Goal: Share content: Share content

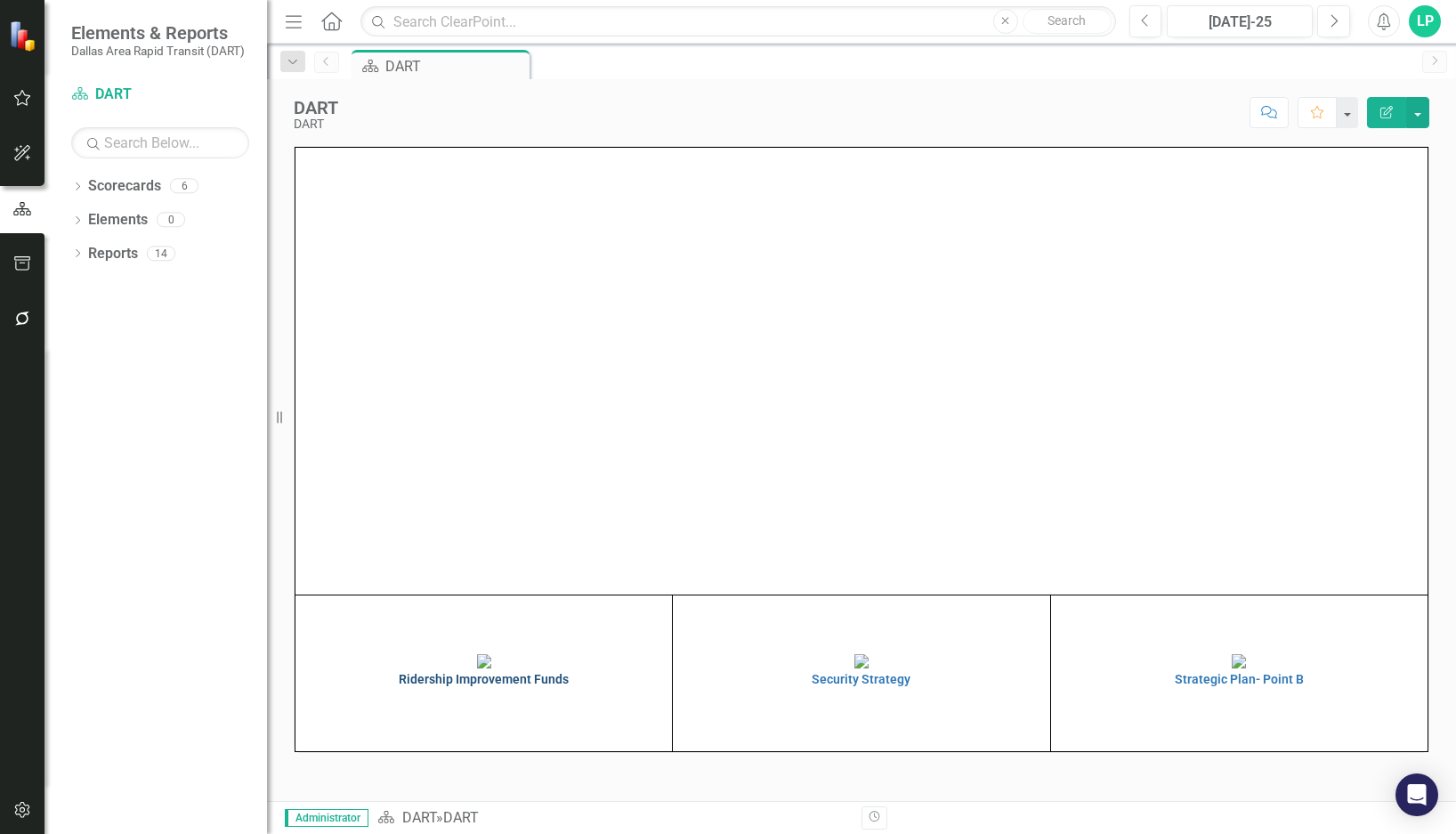
click at [477, 655] on img at bounding box center [484, 662] width 15 height 15
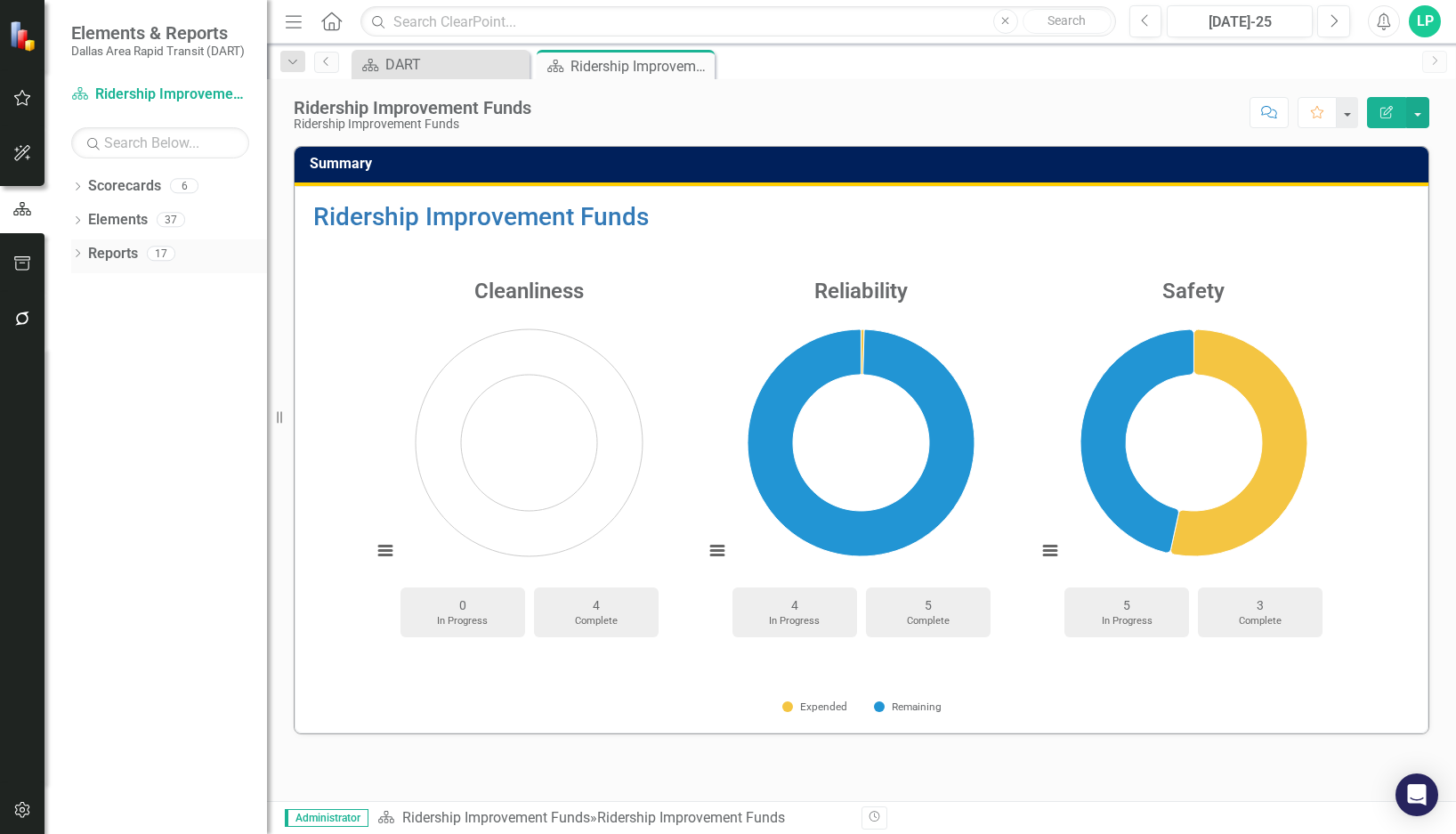
click at [74, 253] on icon "Dropdown" at bounding box center [77, 255] width 13 height 10
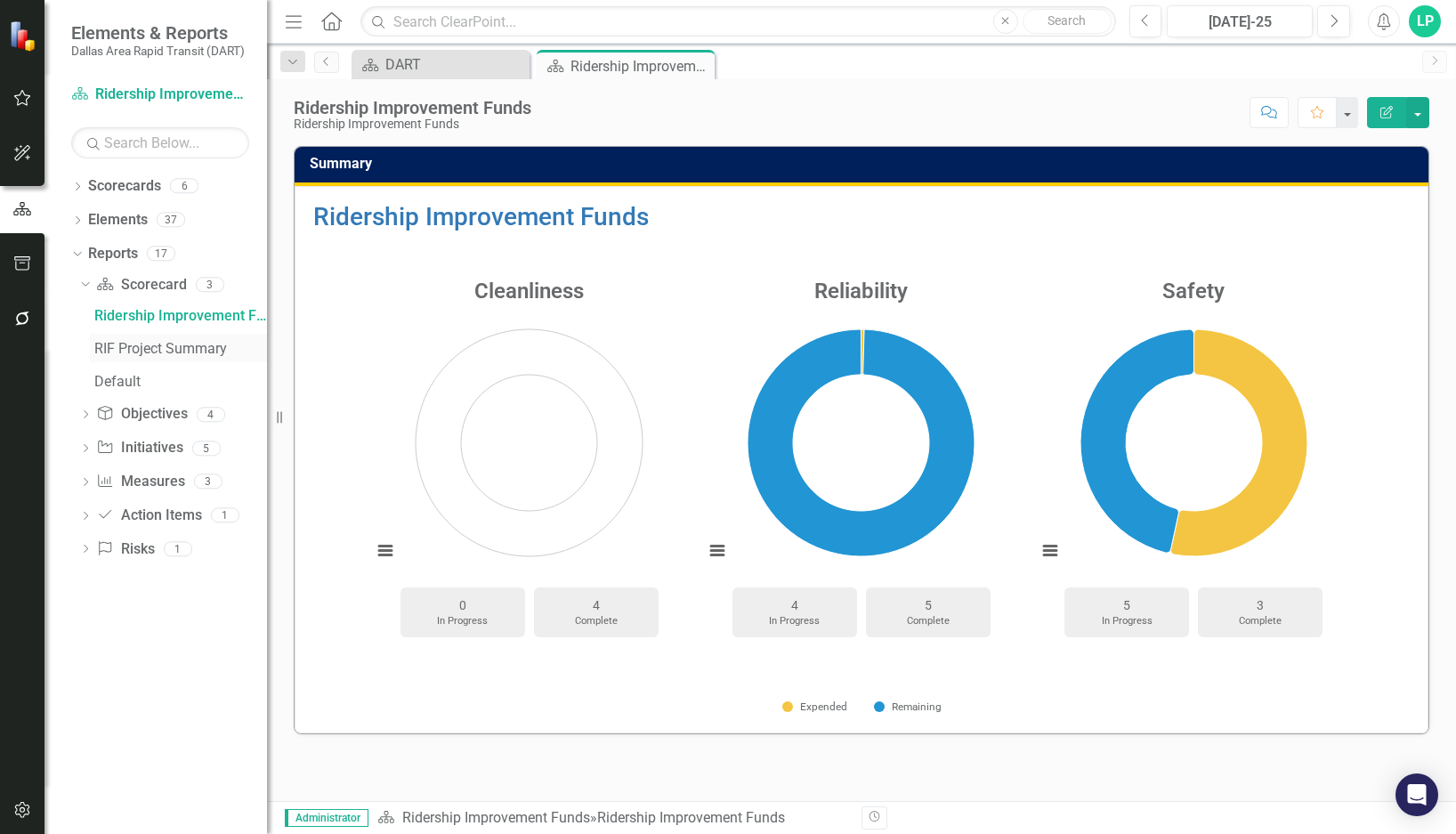
click at [133, 342] on div "RIF Project Summary" at bounding box center [180, 349] width 172 height 16
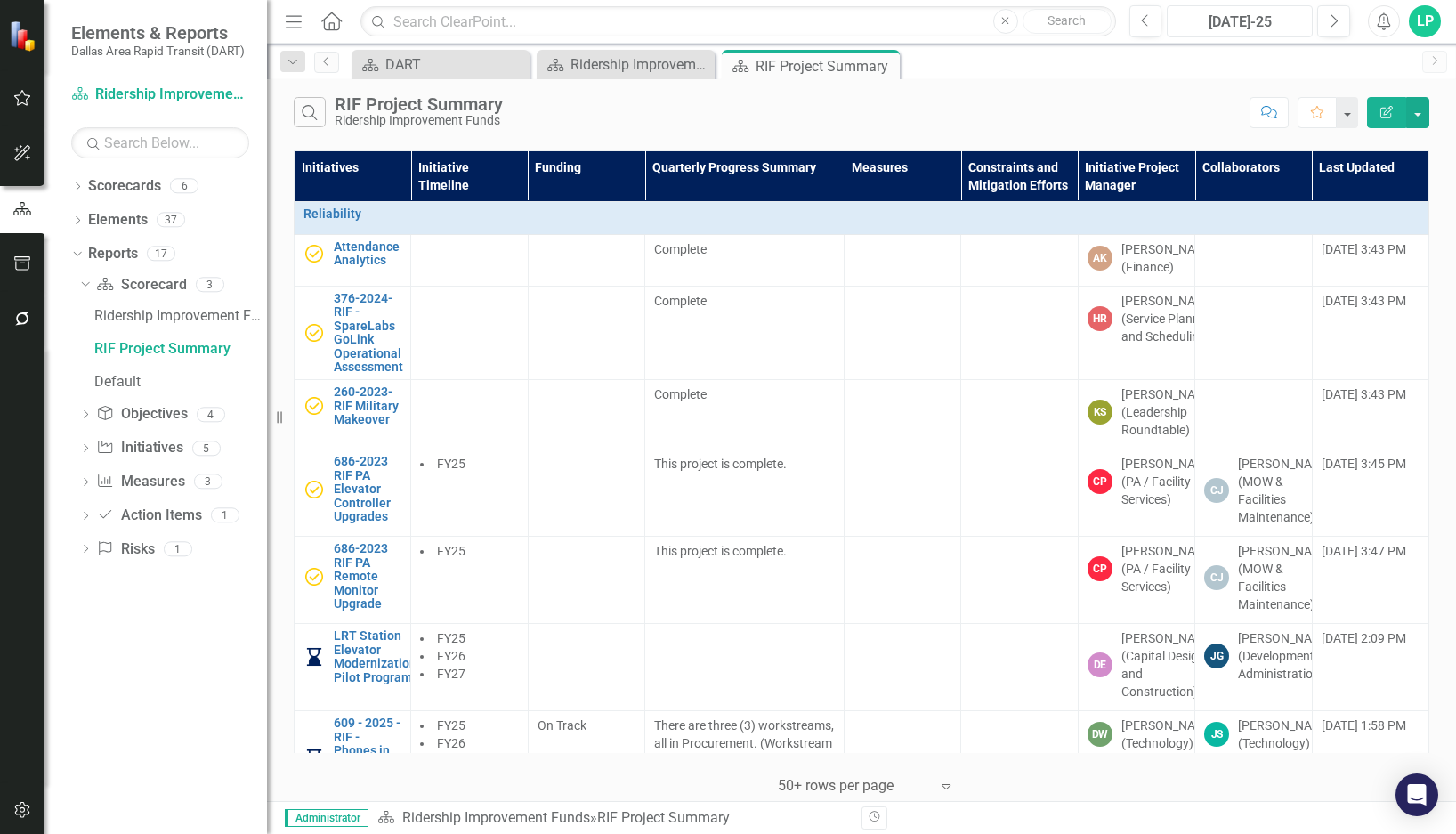
click at [1263, 19] on div "[DATE]-25" at bounding box center [1239, 22] width 133 height 21
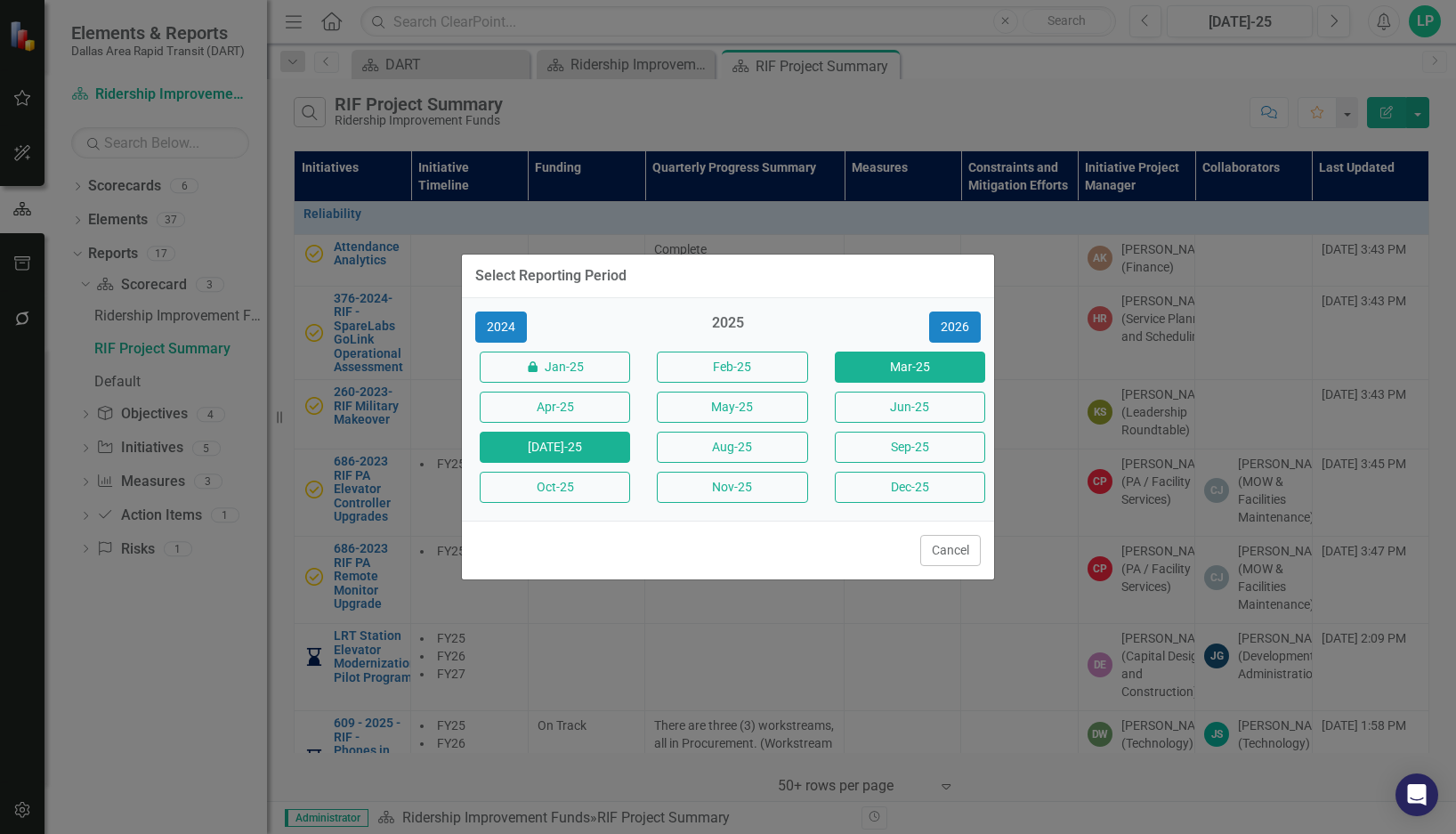
click at [922, 362] on button "Mar-25" at bounding box center [910, 367] width 150 height 31
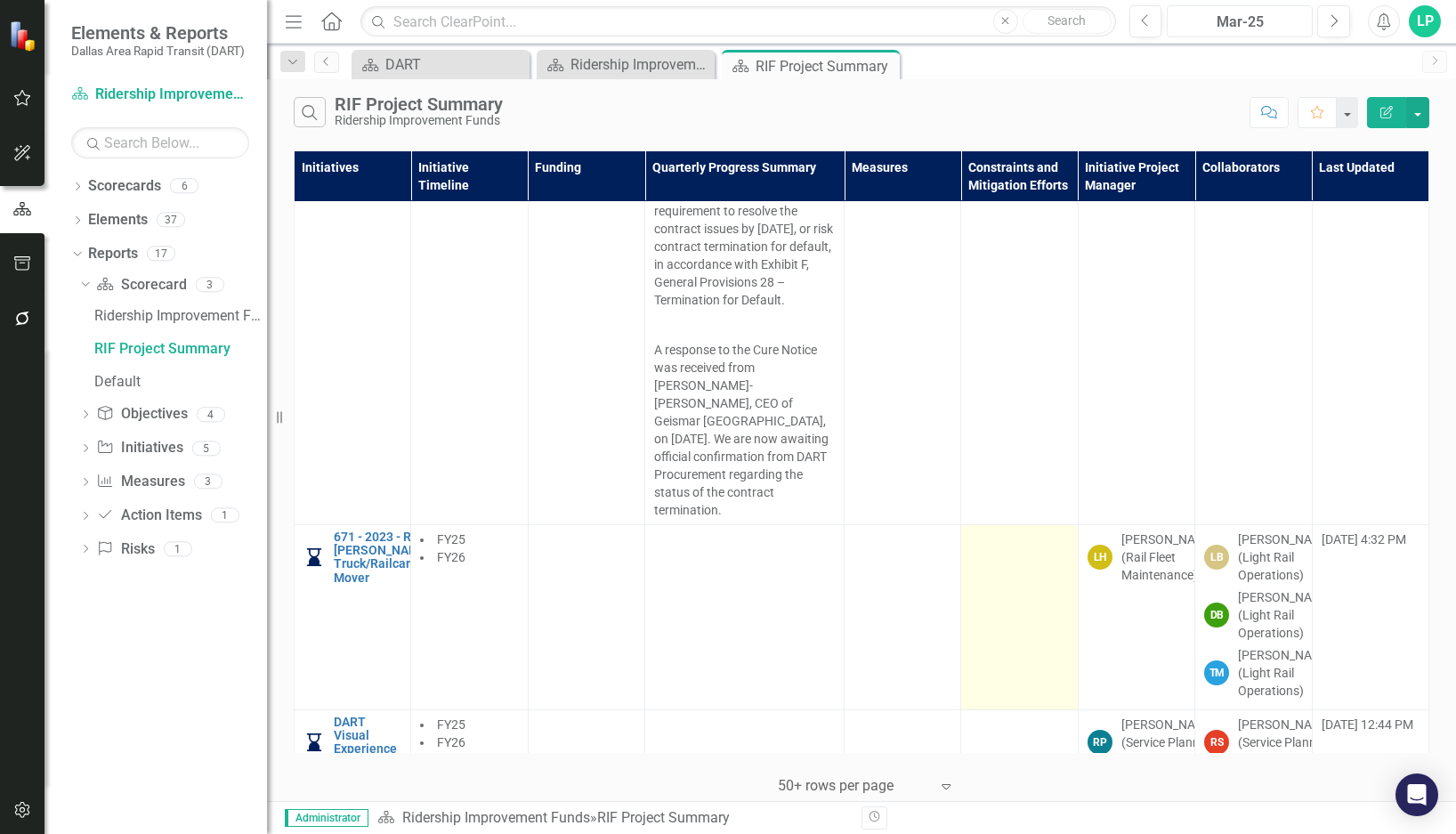
scroll to position [1870, 0]
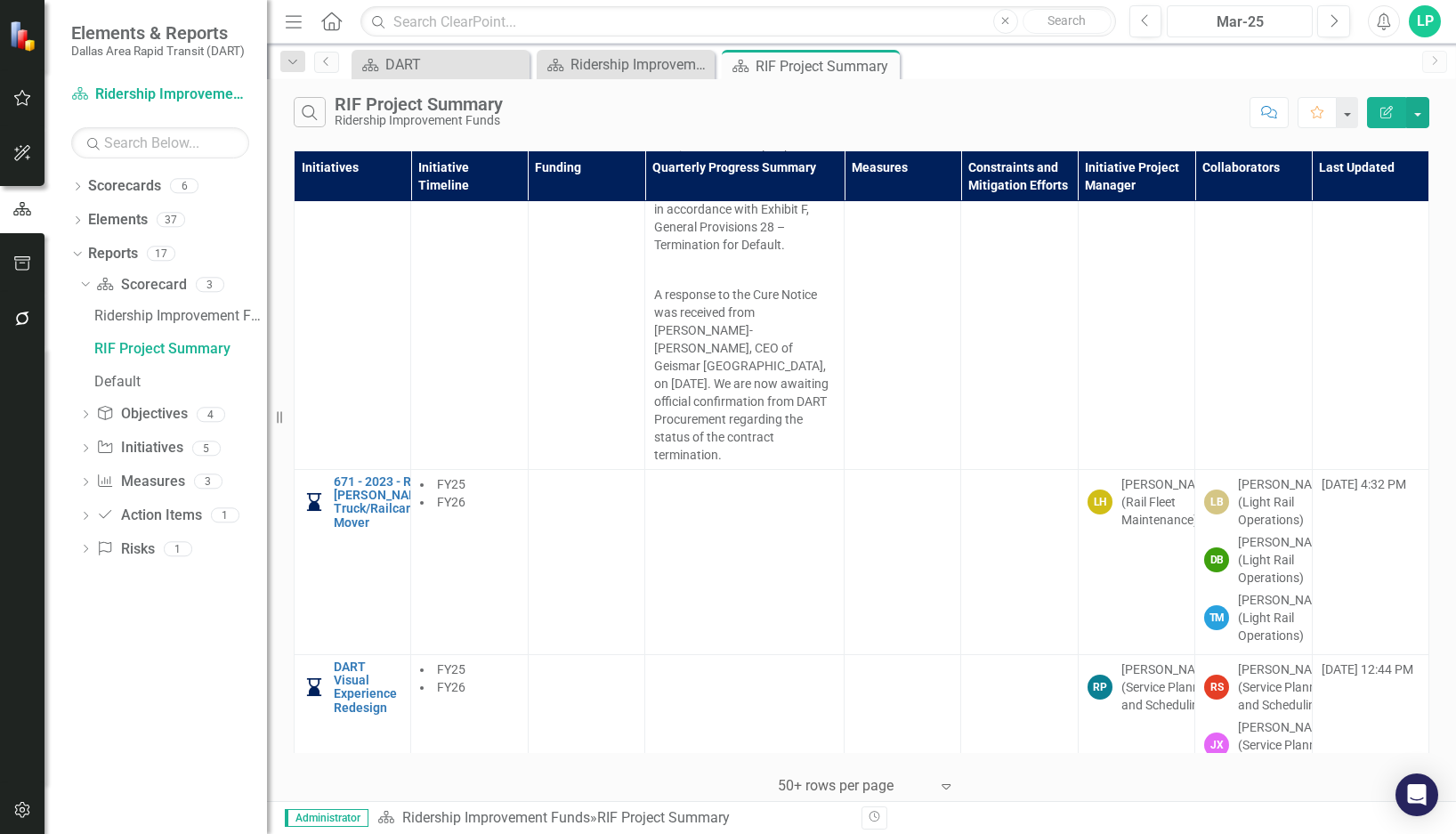
click at [1252, 11] on button "Mar-25" at bounding box center [1240, 20] width 146 height 32
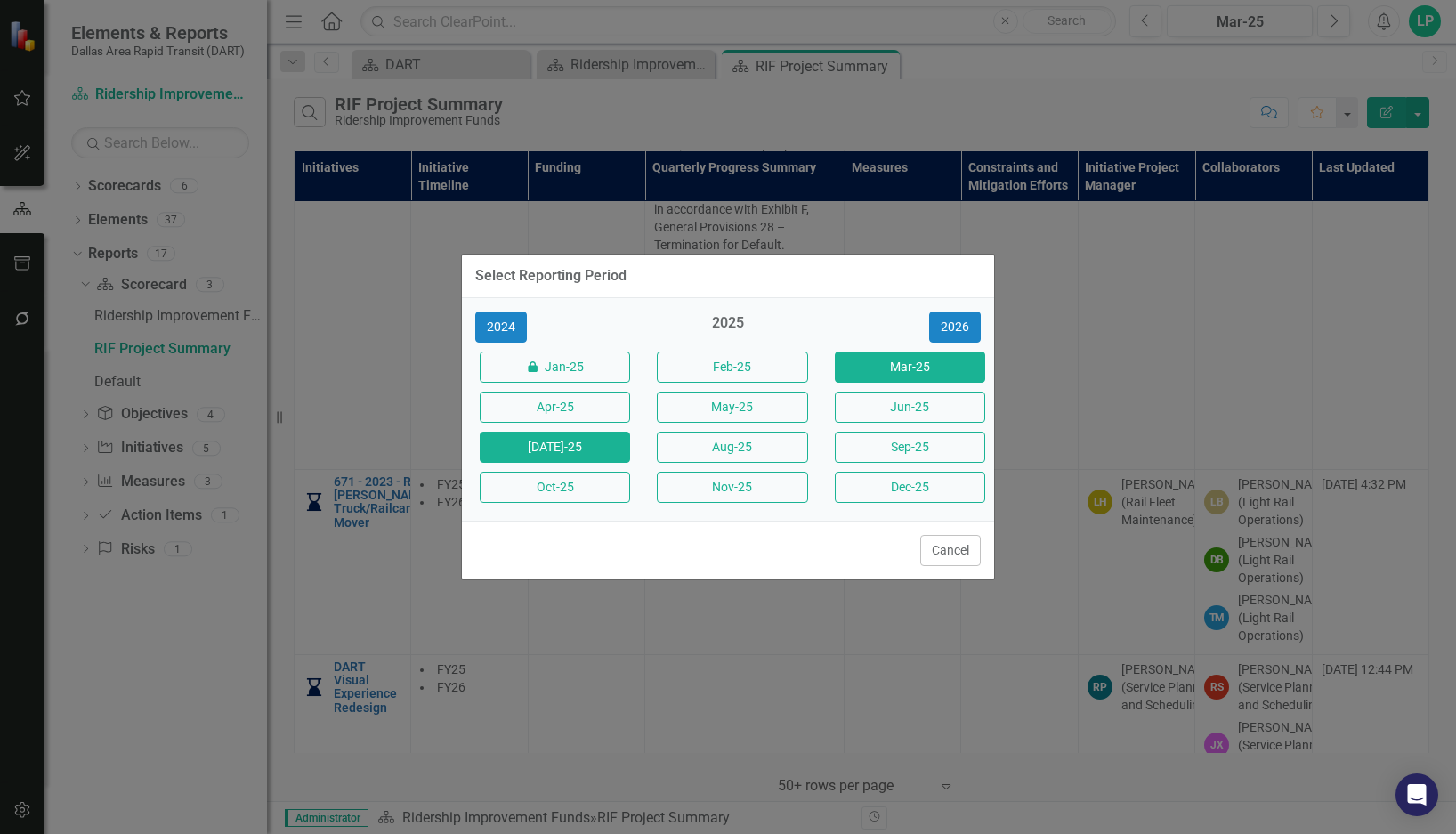
click at [558, 448] on button "[DATE]-25" at bounding box center [555, 447] width 150 height 31
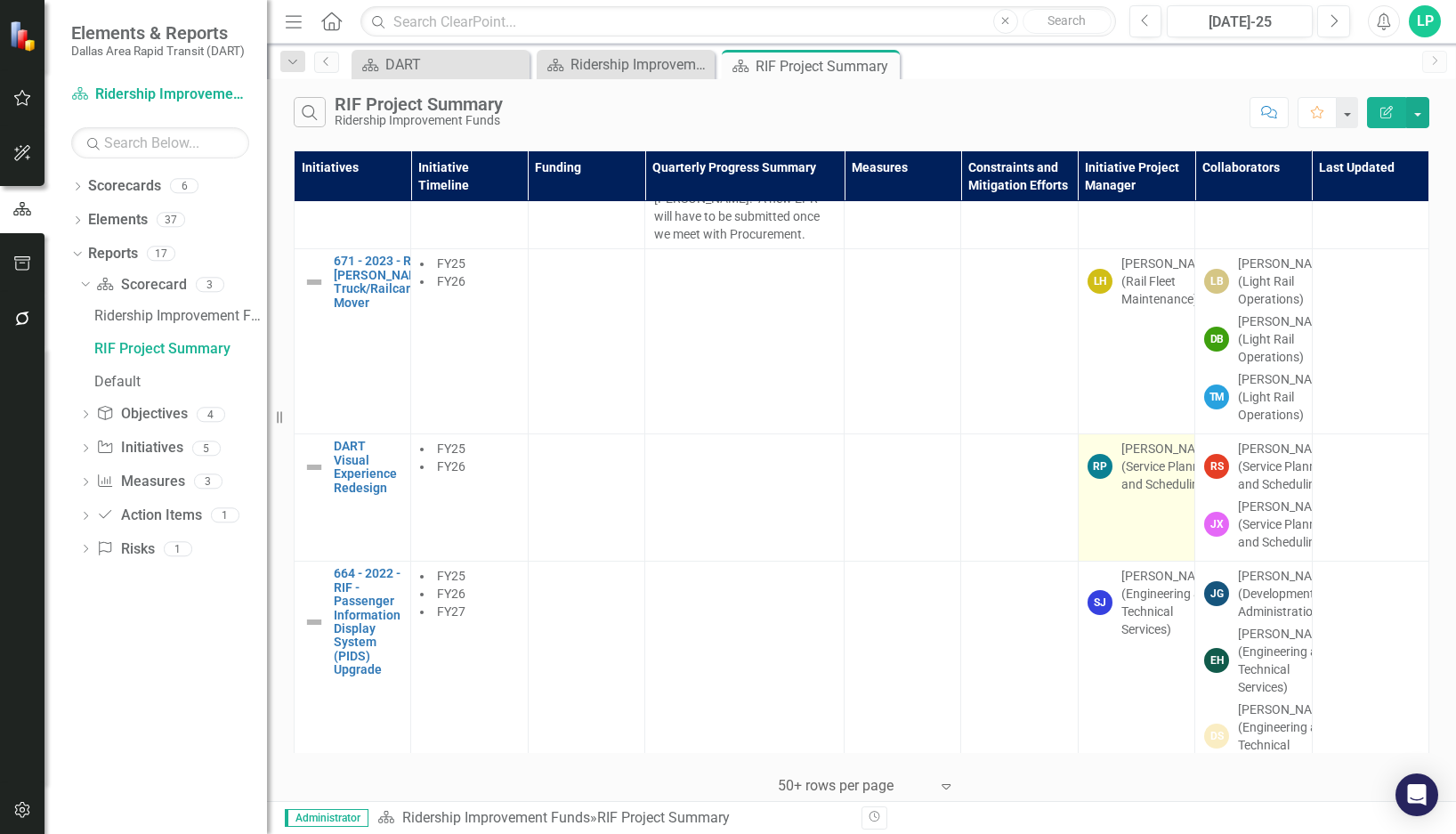
scroll to position [1184, 0]
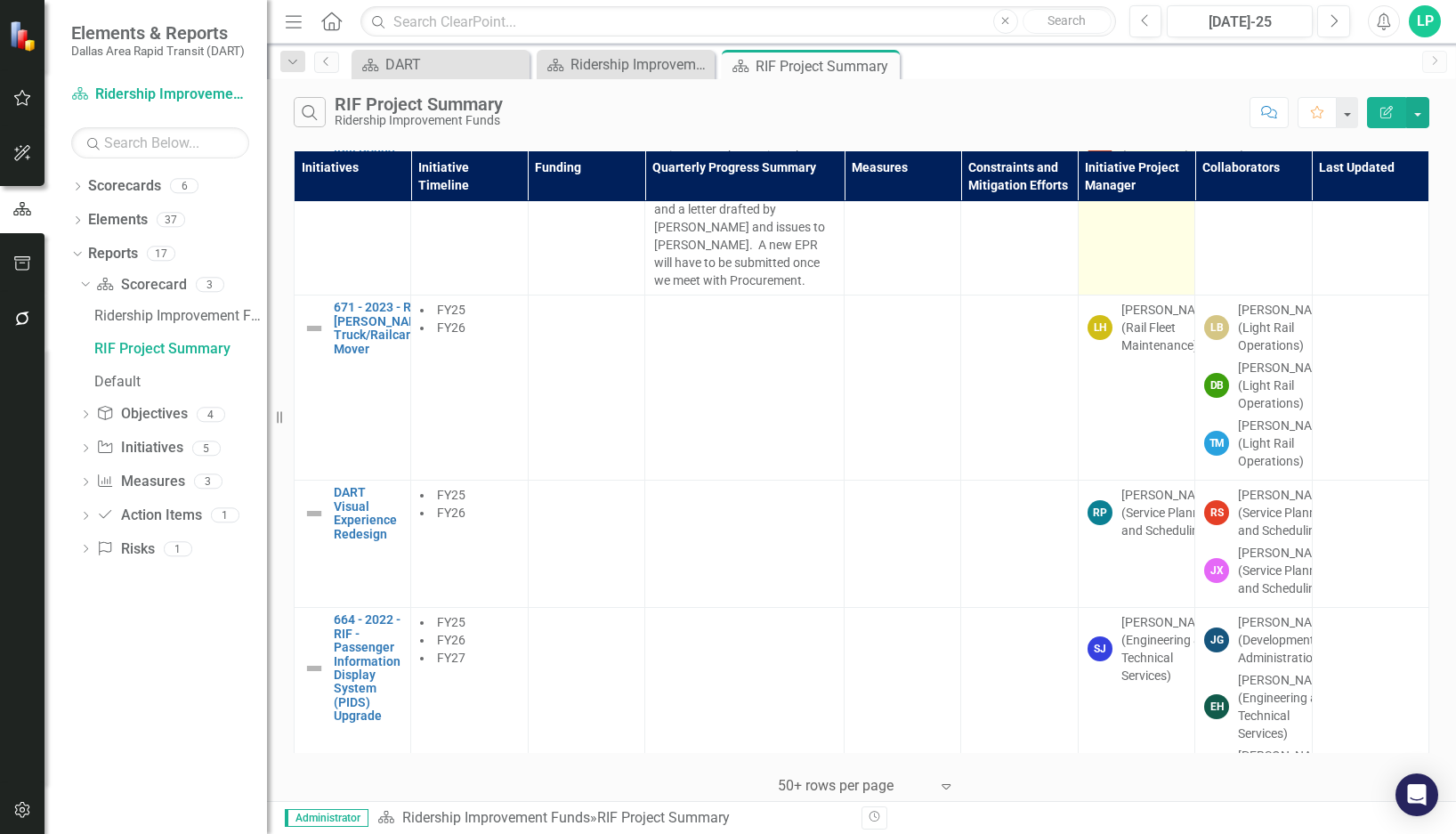
click at [1131, 295] on td "RB [PERSON_NAME] (MOW /TES)" at bounding box center [1137, 209] width 117 height 171
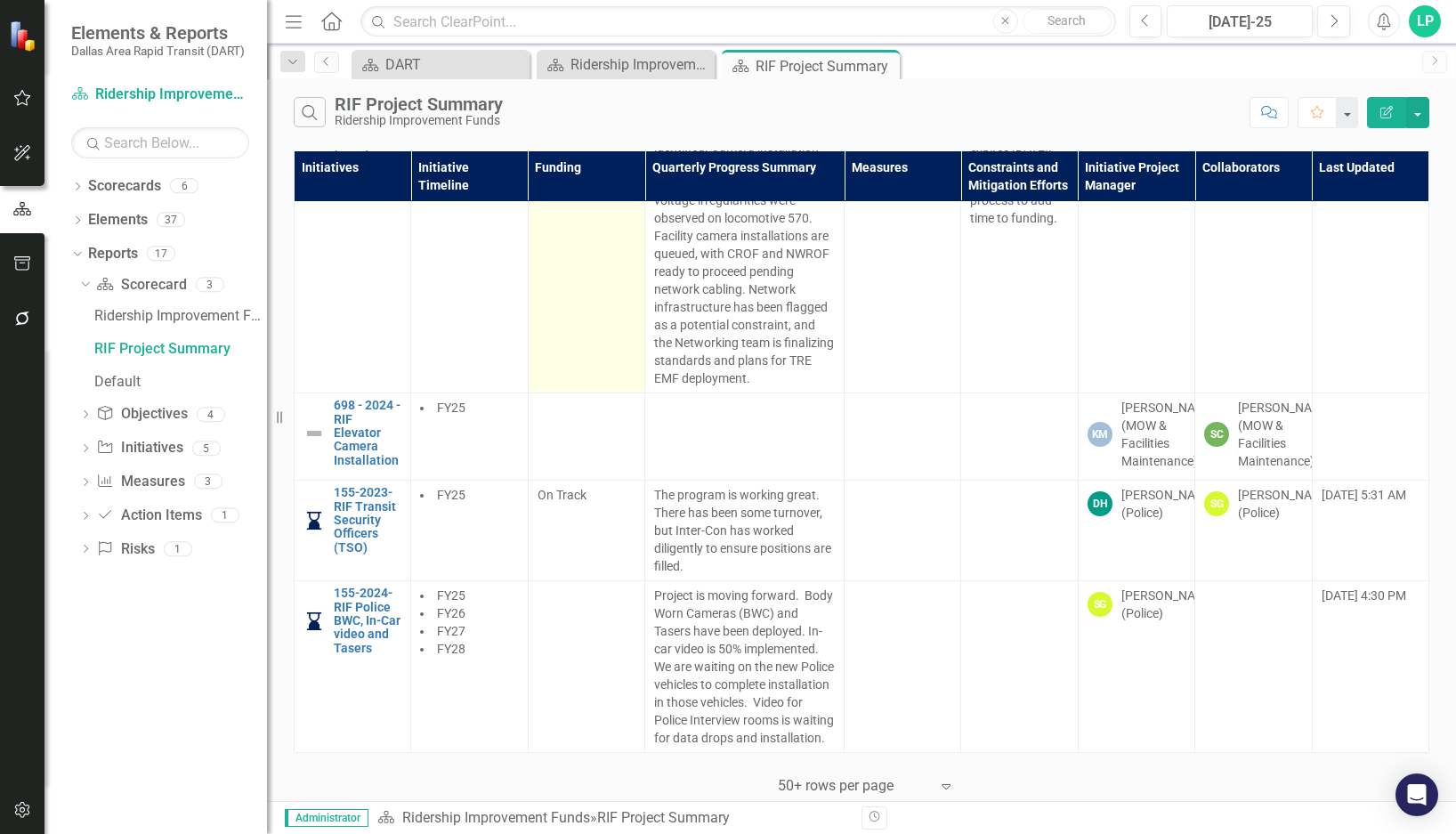
scroll to position [3828, 0]
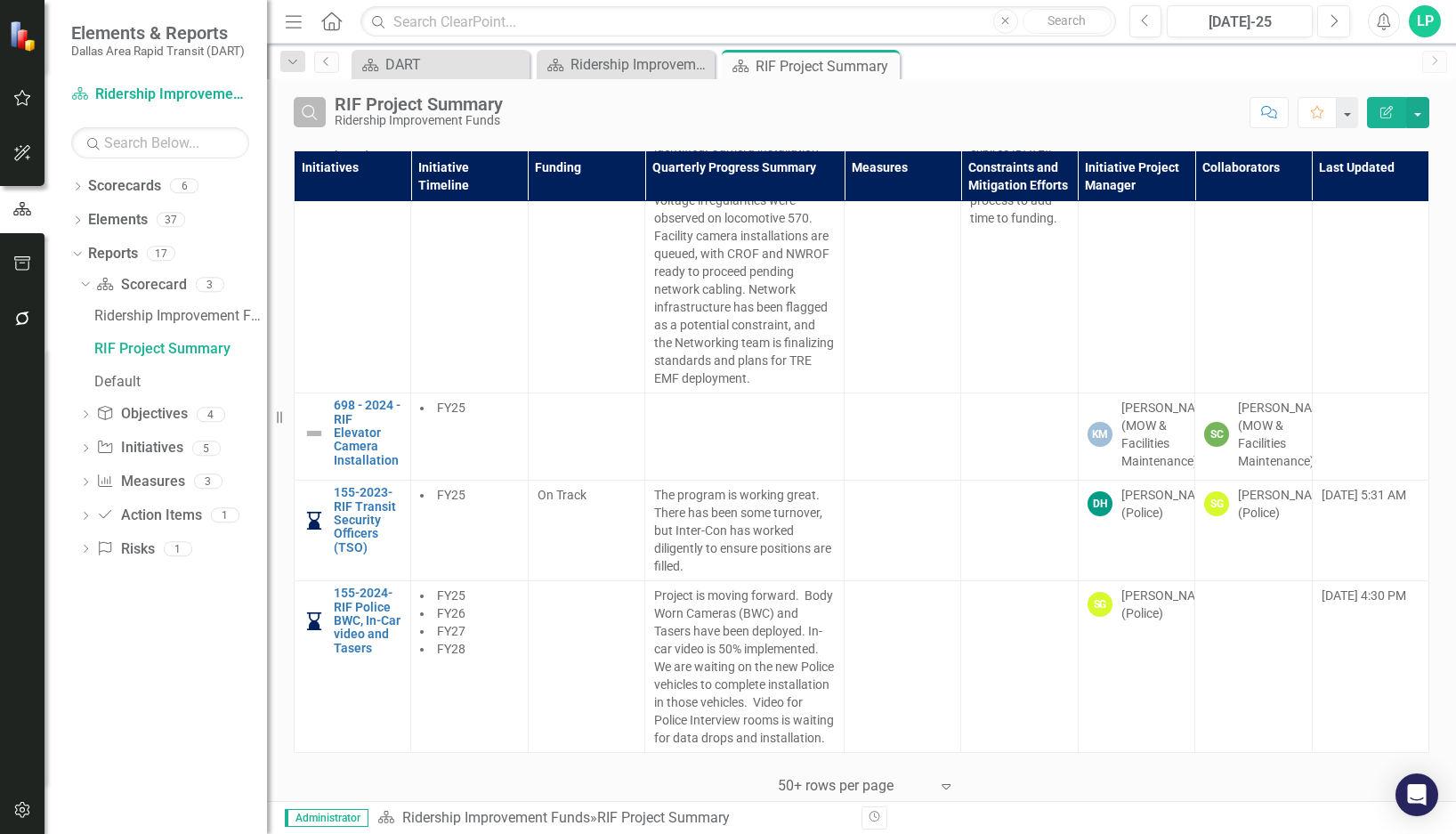
click at [301, 101] on button "Search" at bounding box center [310, 112] width 32 height 30
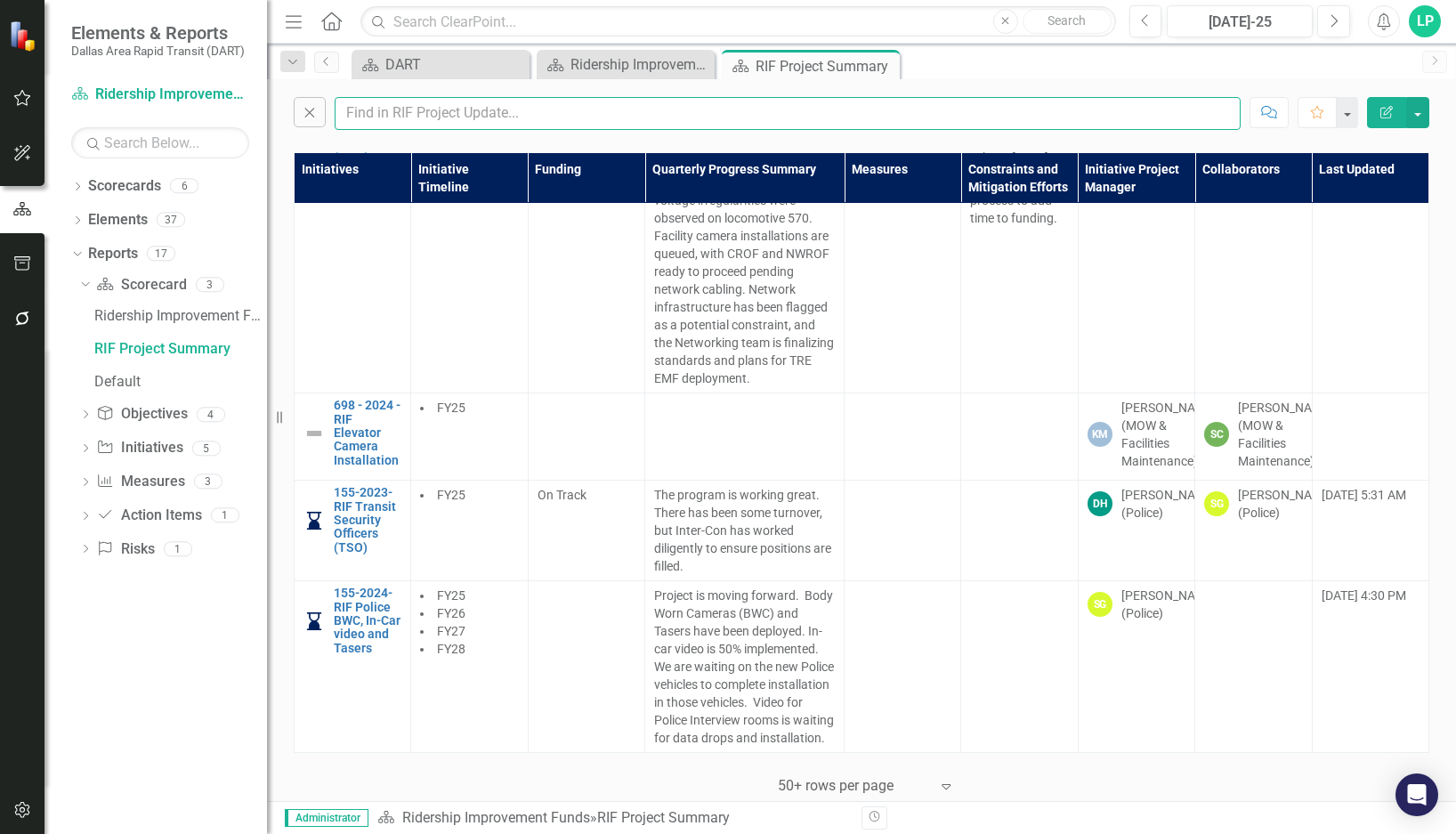
click at [505, 124] on input "text" at bounding box center [788, 114] width 906 height 33
type input "[PERSON_NAME]"
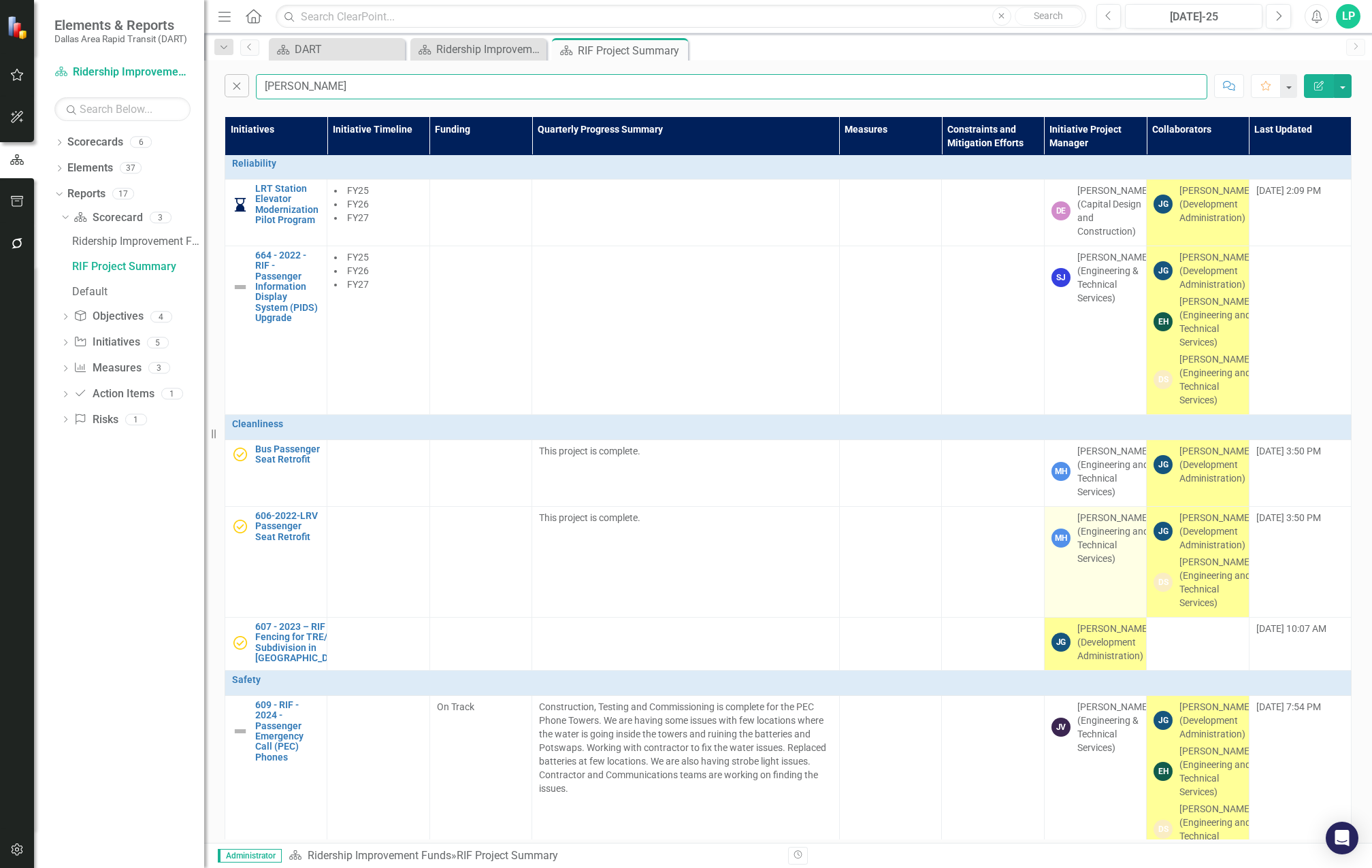
scroll to position [0, 0]
click at [1113, 88] on button "button" at bounding box center [1343, 86] width 18 height 24
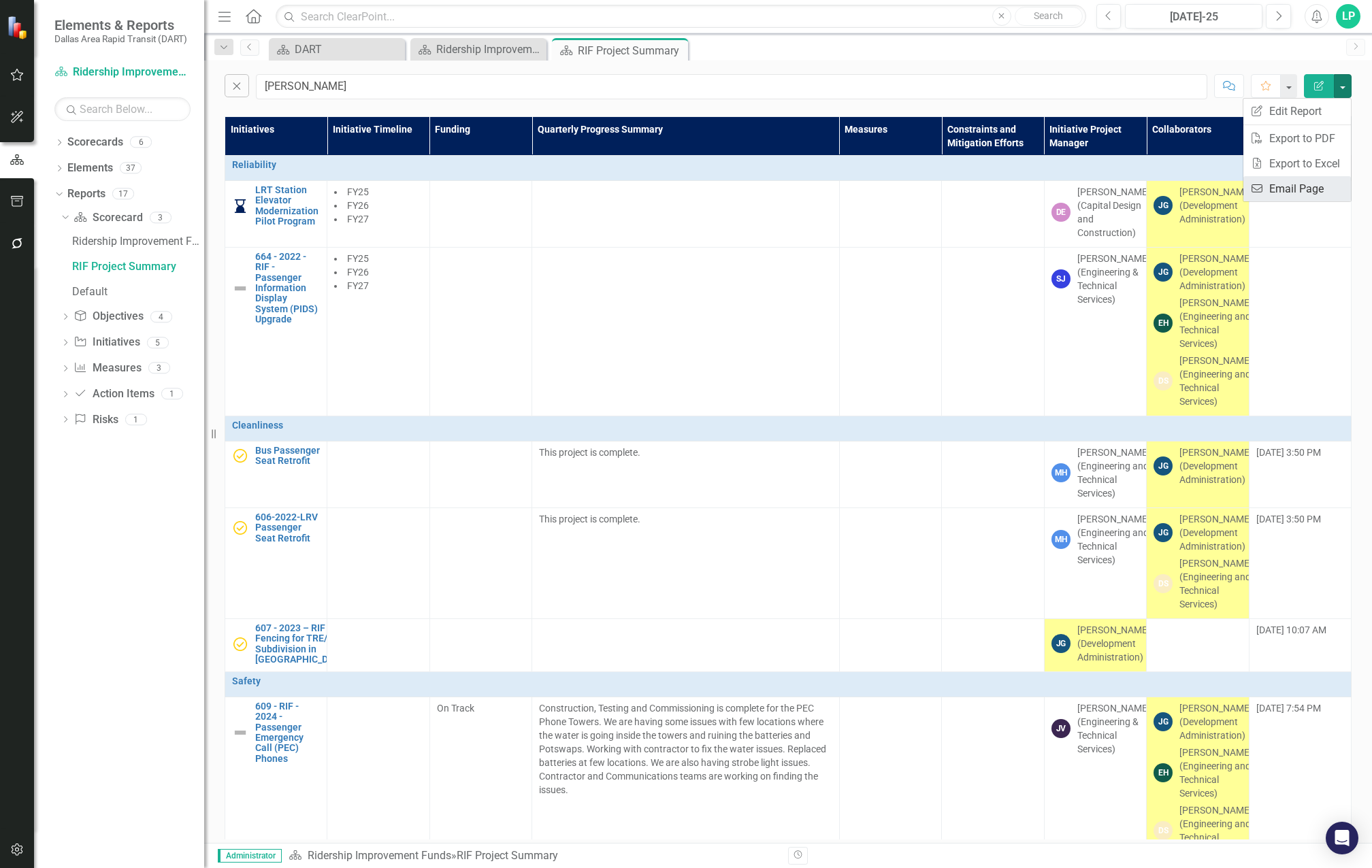
click at [1113, 193] on link "Email Email Page" at bounding box center [1297, 189] width 107 height 25
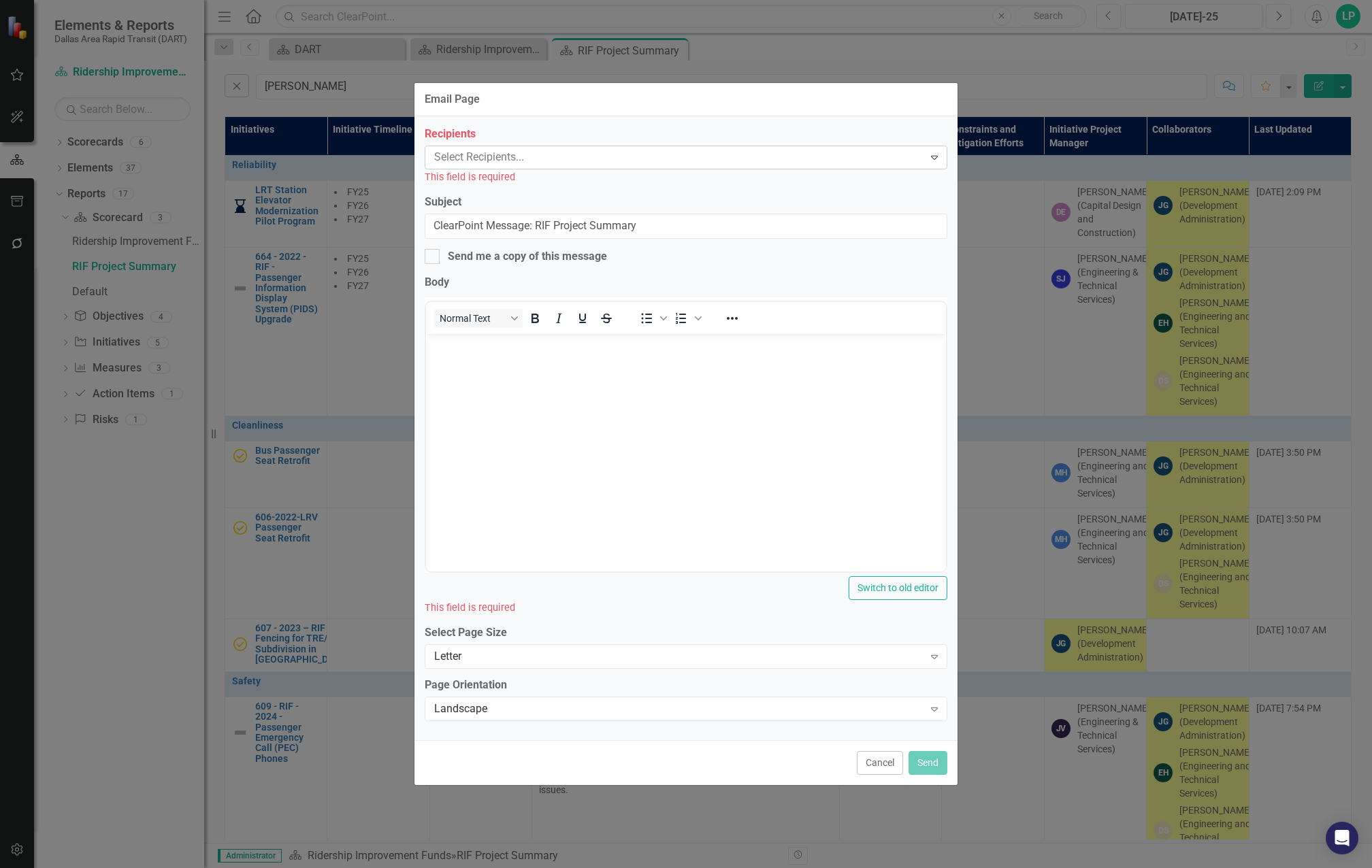
click at [462, 156] on div at bounding box center [676, 157] width 495 height 19
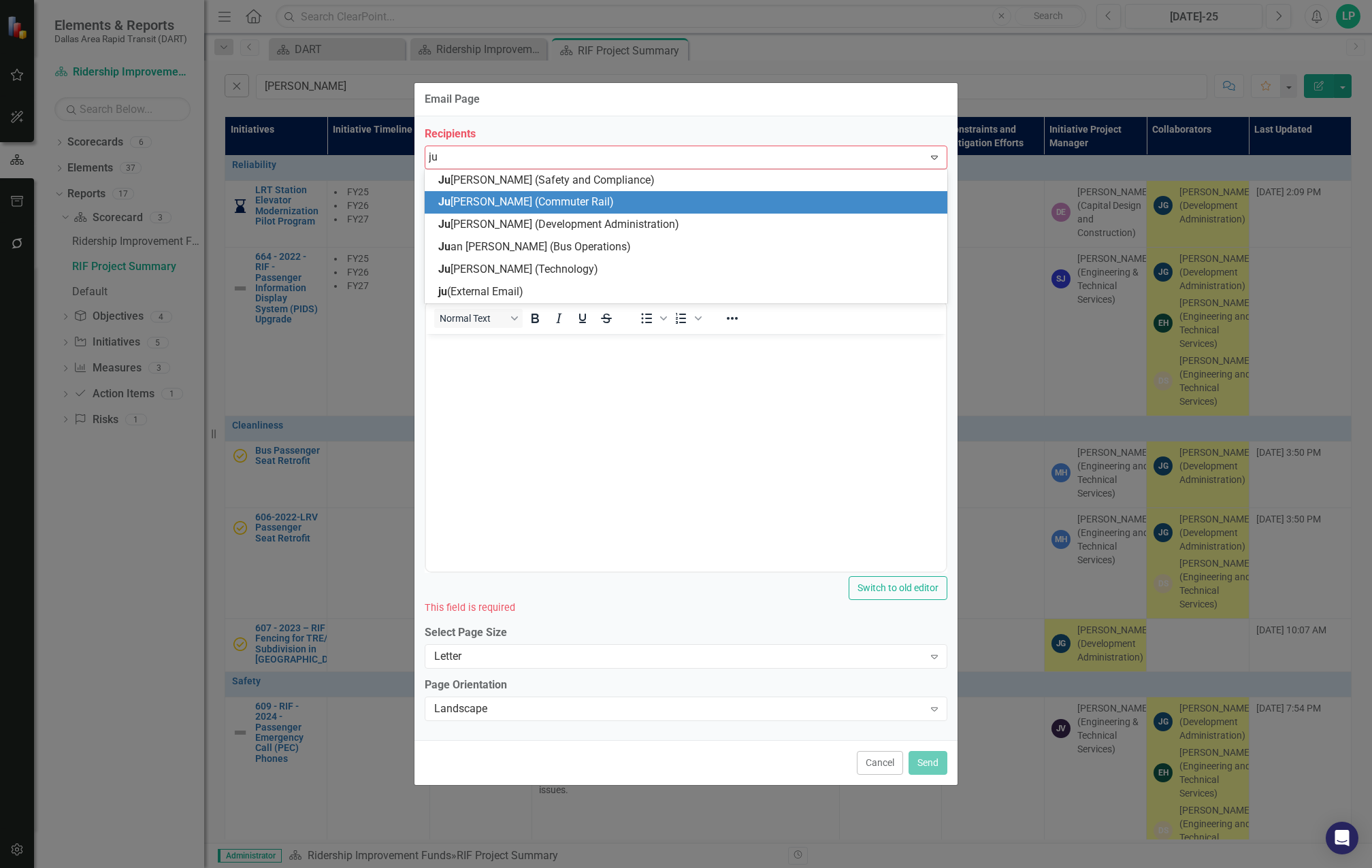
type input "j"
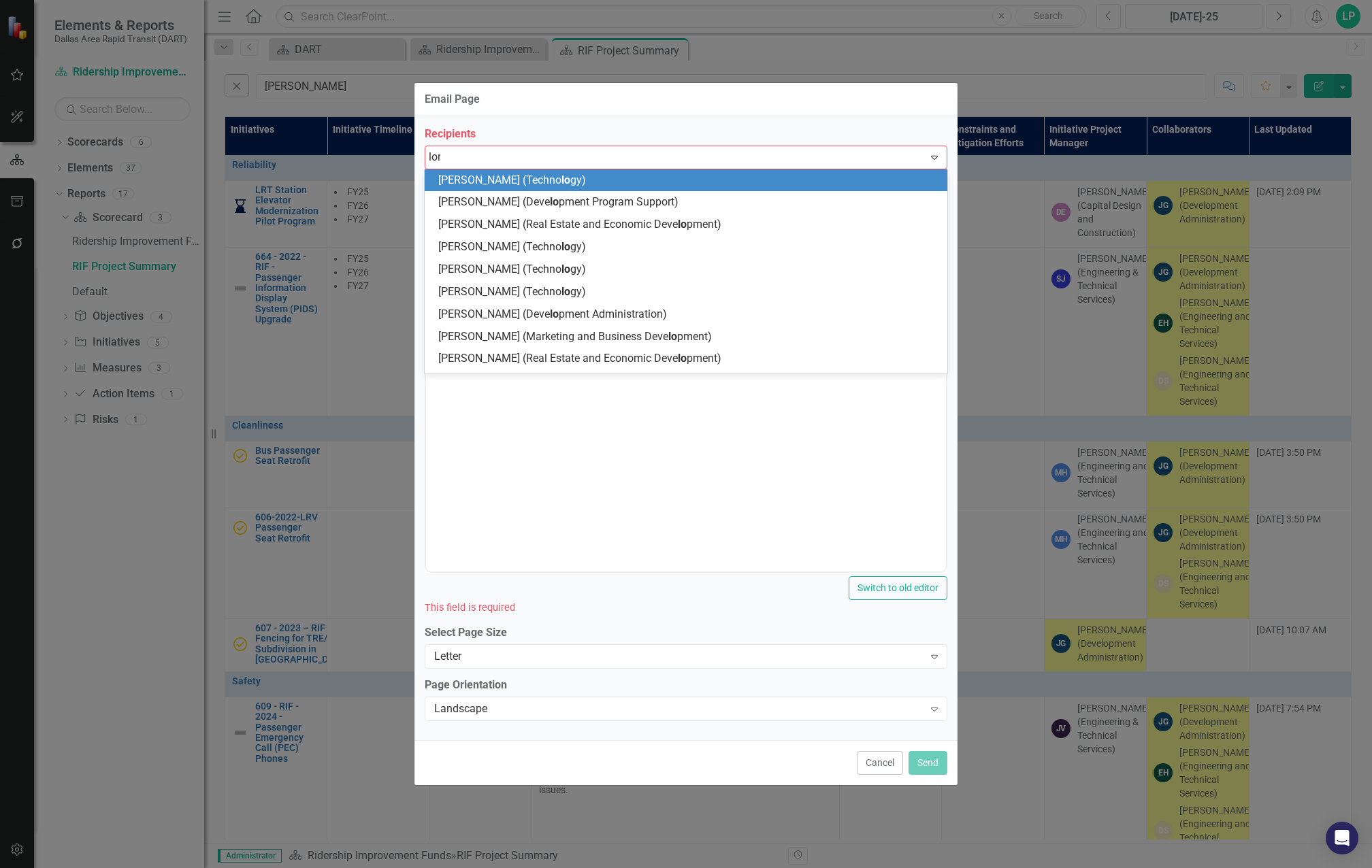
type input "[PERSON_NAME]"
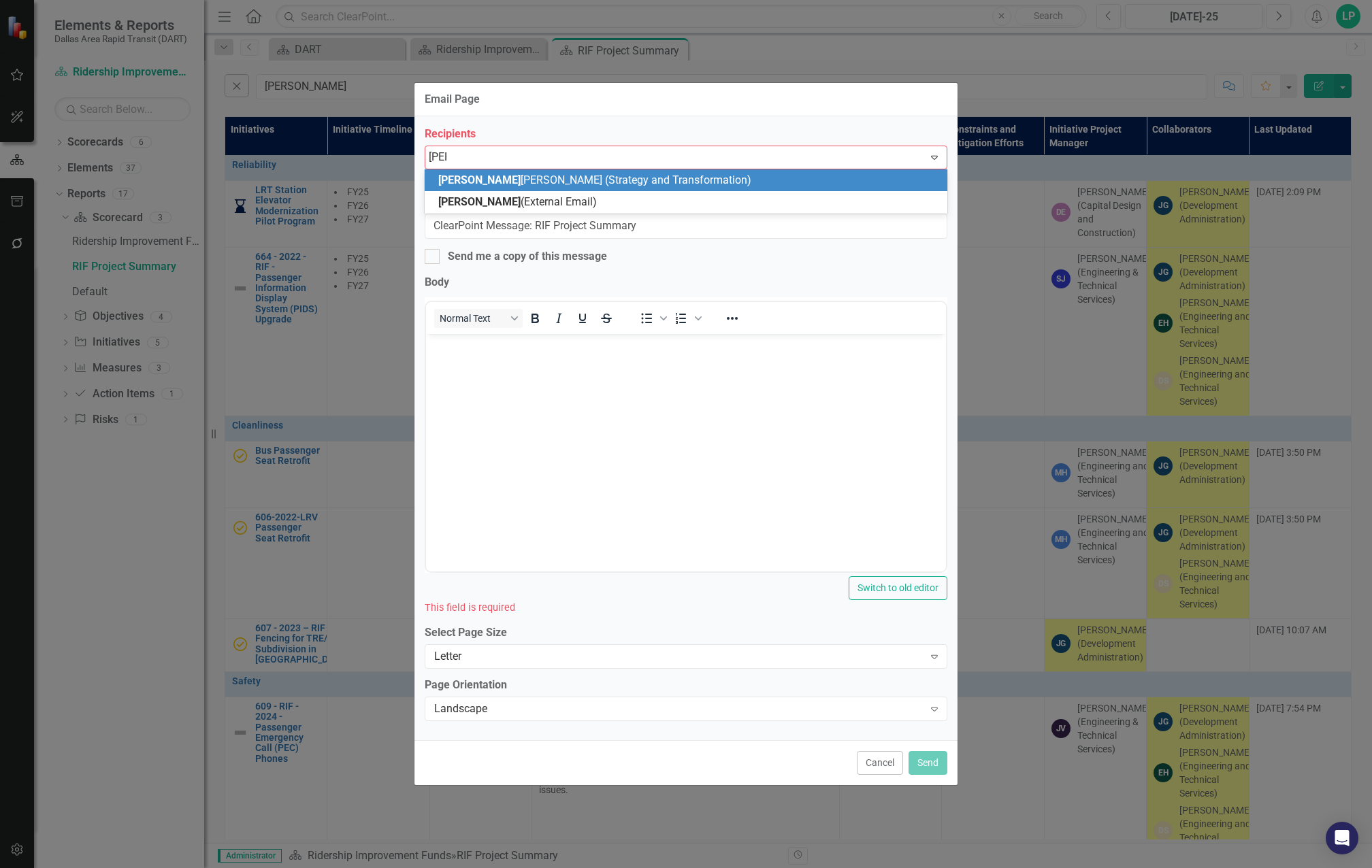
click at [521, 179] on span "[PERSON_NAME] (Strategy and Transformation)" at bounding box center [594, 179] width 313 height 13
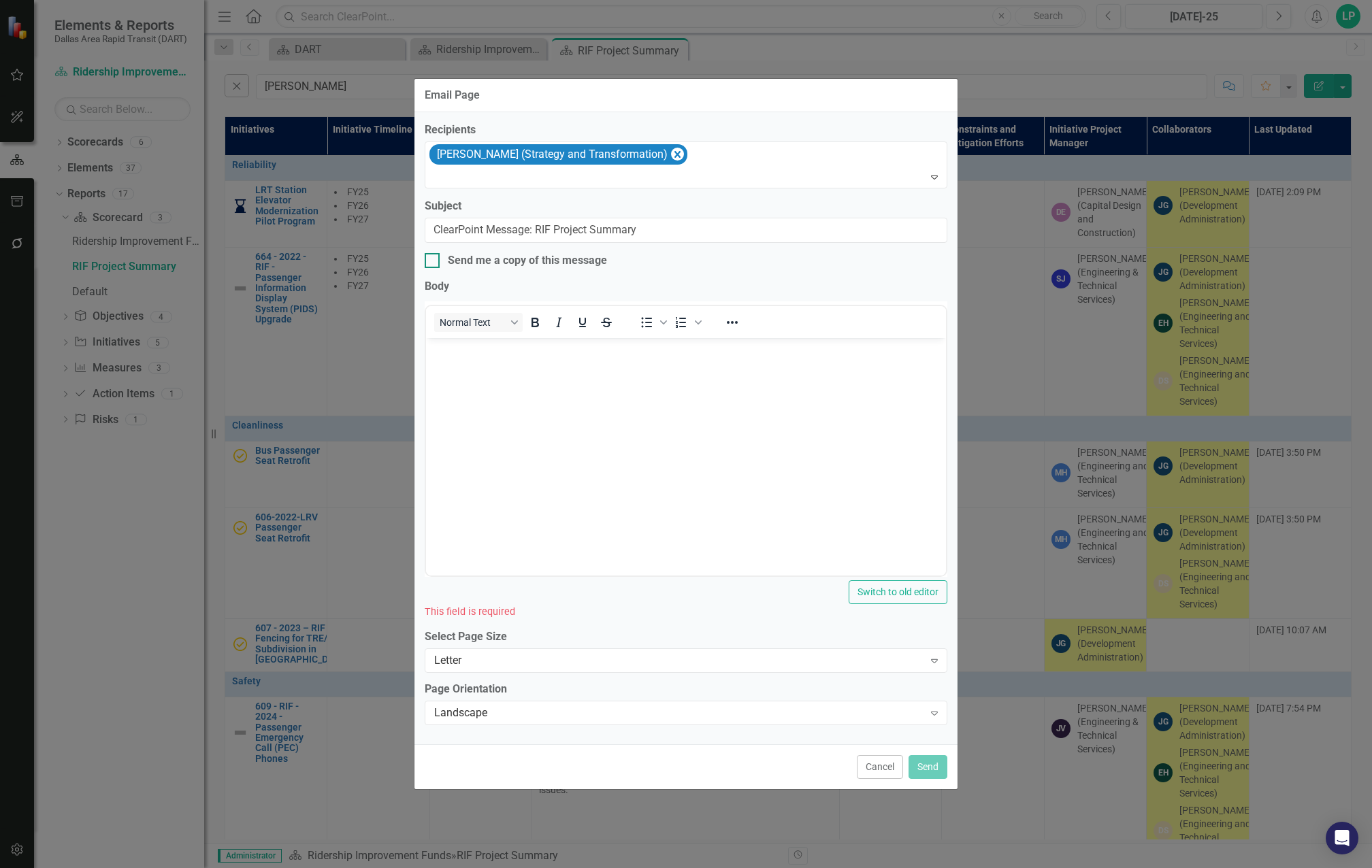
click at [427, 258] on input "Send me a copy of this message" at bounding box center [429, 258] width 9 height 9
checkbox input "true"
click at [474, 374] on body "Rich Text Area. Press ALT-0 for help." at bounding box center [686, 439] width 520 height 204
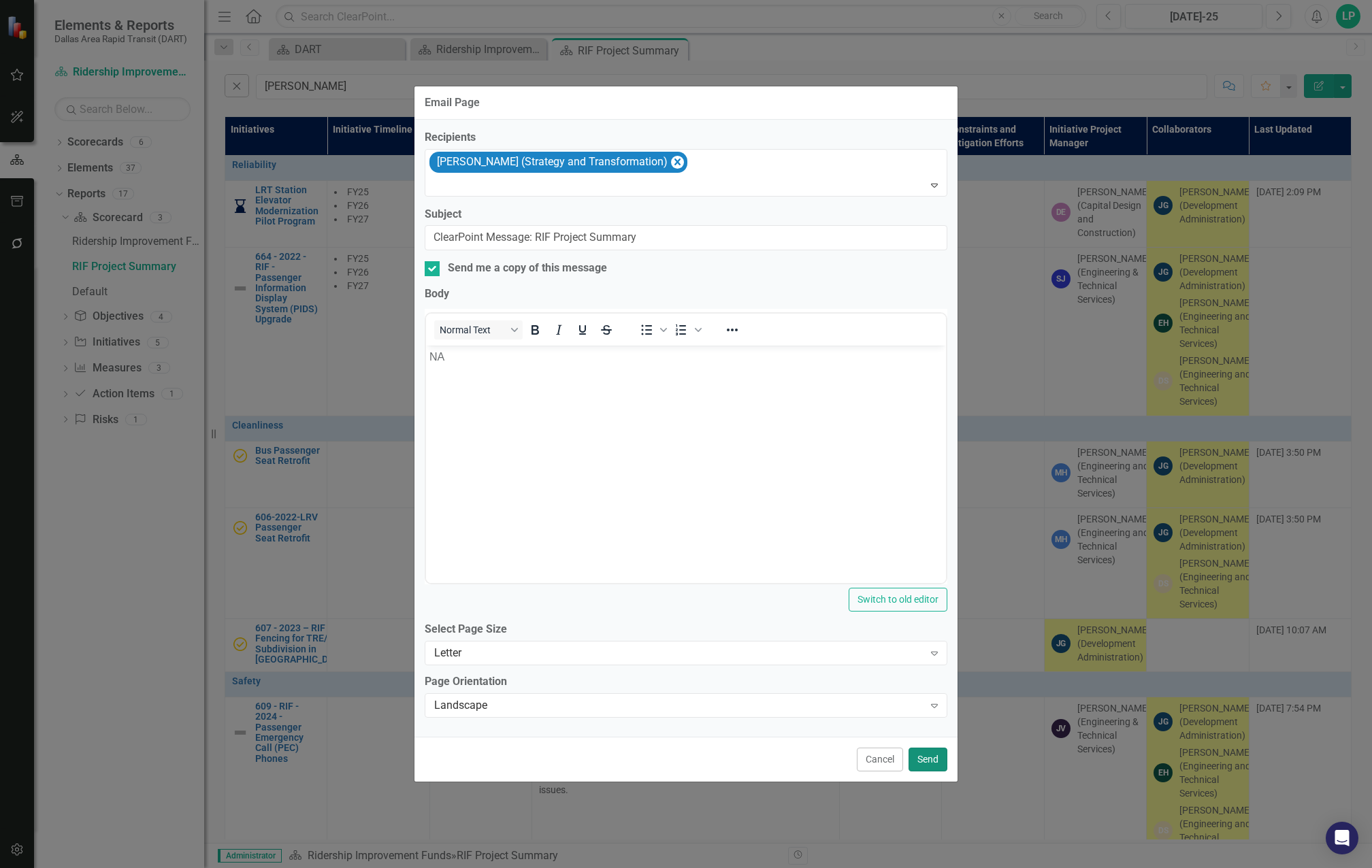
click at [932, 636] on button "Send" at bounding box center [928, 759] width 39 height 24
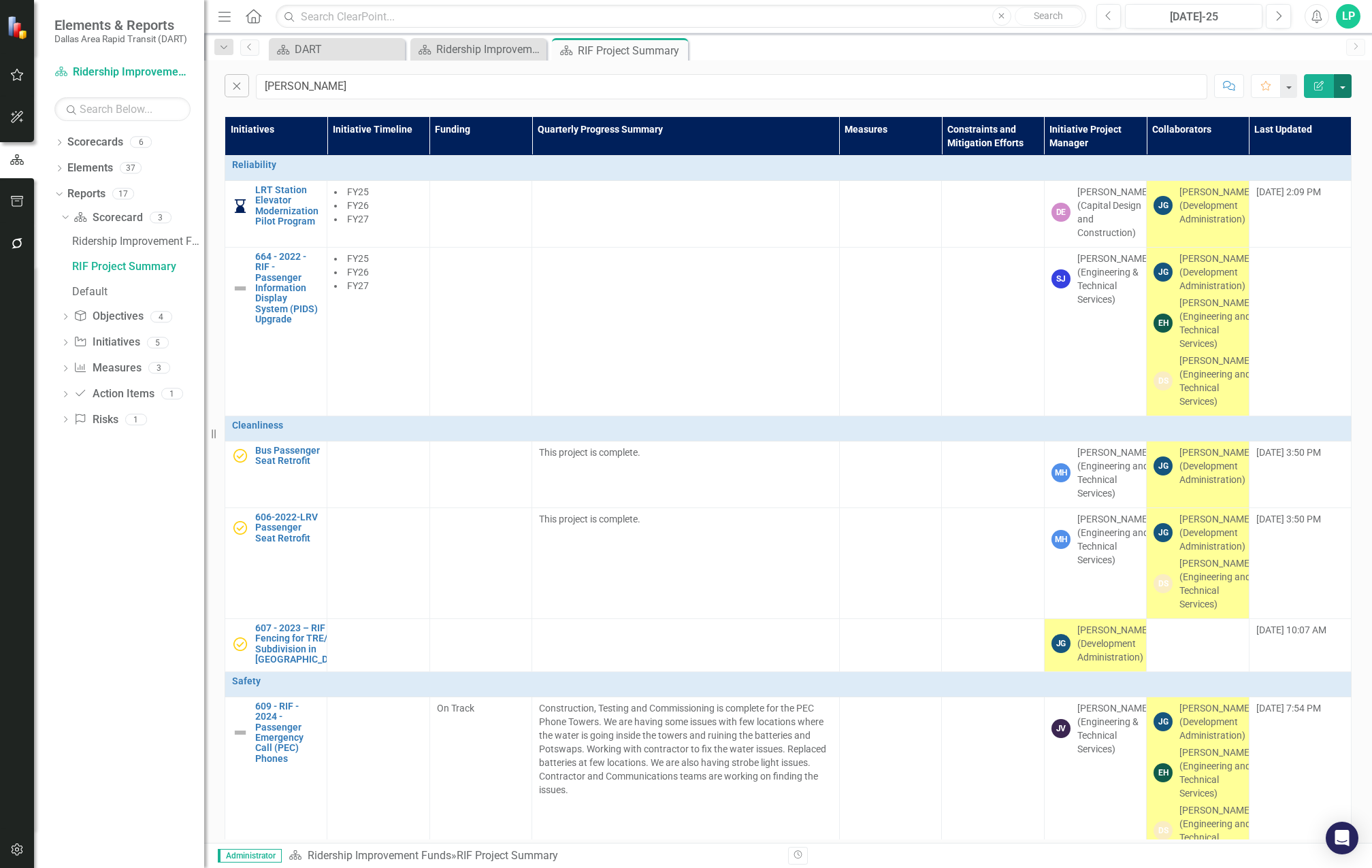
click at [1113, 83] on button "button" at bounding box center [1343, 86] width 18 height 24
click at [1113, 133] on link "PDF Export to PDF" at bounding box center [1297, 138] width 107 height 25
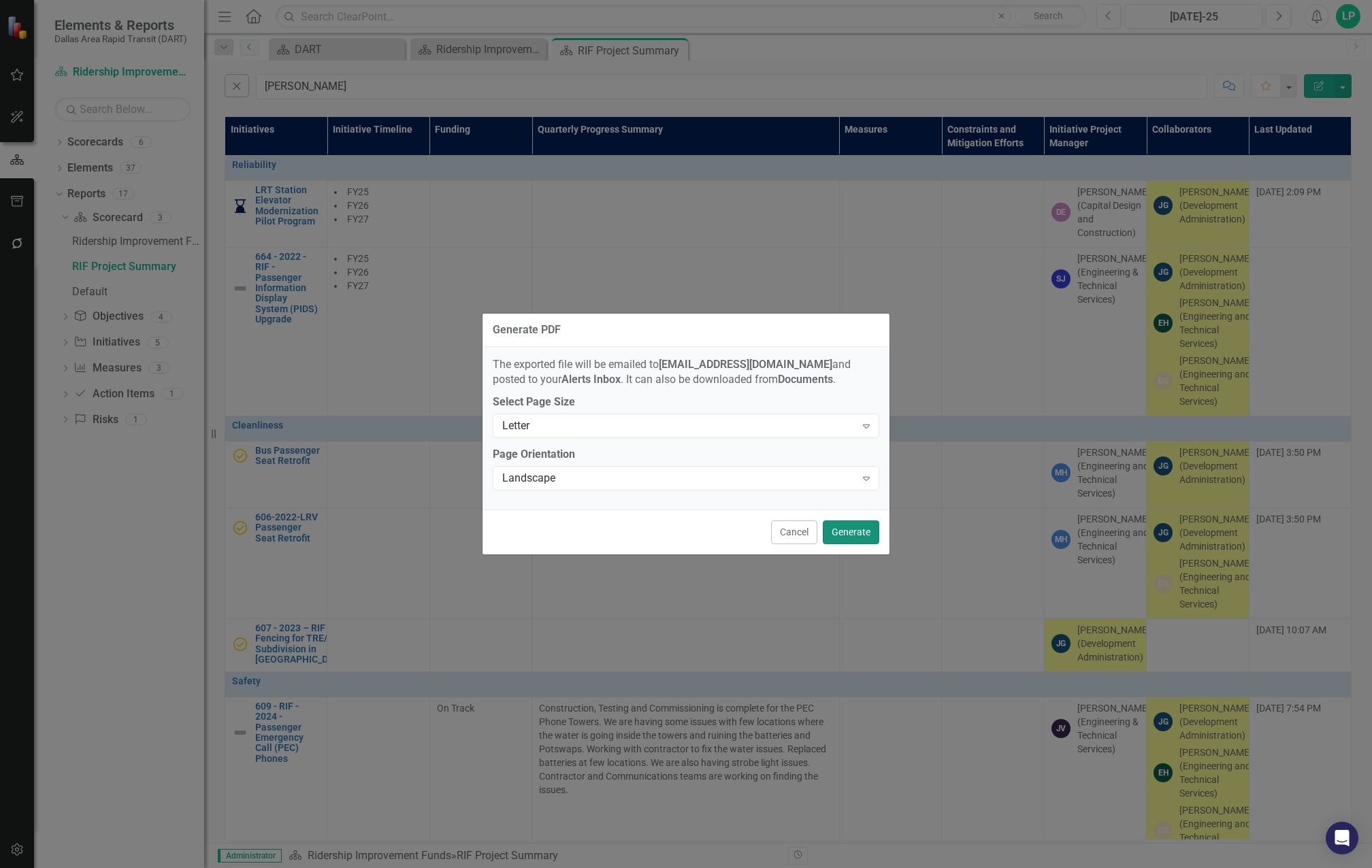
click at [864, 526] on button "Generate" at bounding box center [851, 532] width 57 height 24
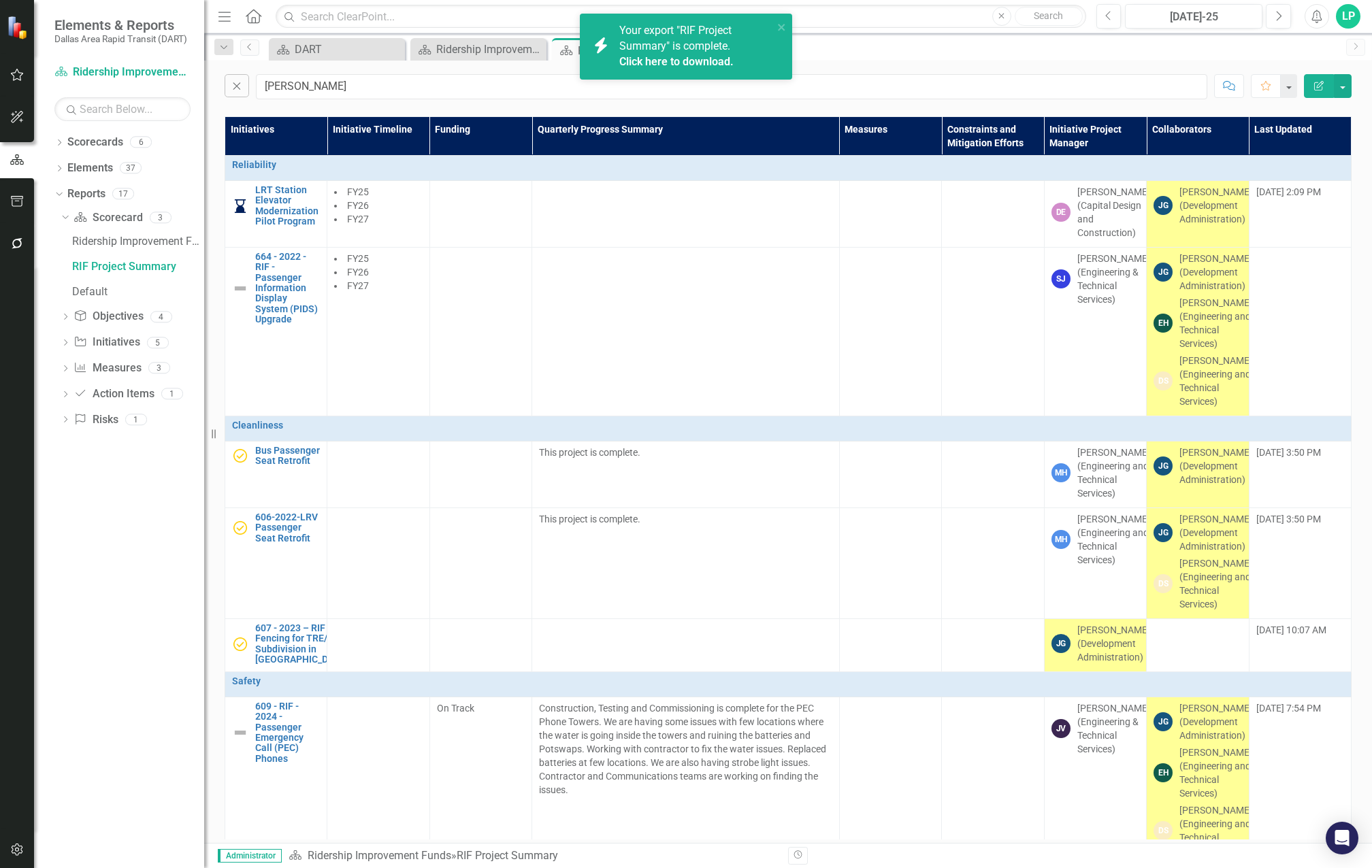
click at [699, 51] on span "Your export "RIF Project Summary" is complete. Click here to download." at bounding box center [695, 47] width 150 height 46
